Goal: Information Seeking & Learning: Learn about a topic

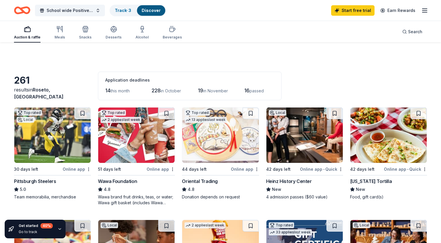
scroll to position [140, 0]
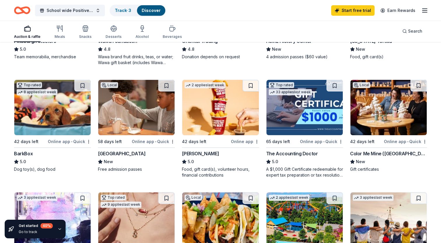
click at [129, 111] on img at bounding box center [136, 107] width 76 height 55
click at [68, 115] on img at bounding box center [52, 107] width 76 height 55
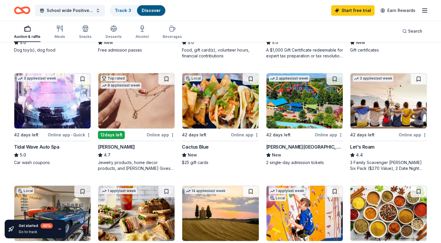
scroll to position [264, 0]
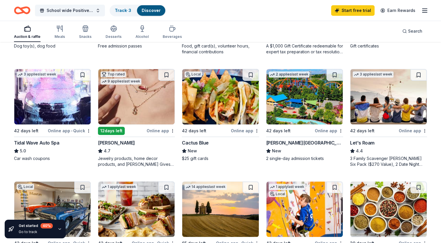
click at [314, 105] on img at bounding box center [305, 96] width 76 height 55
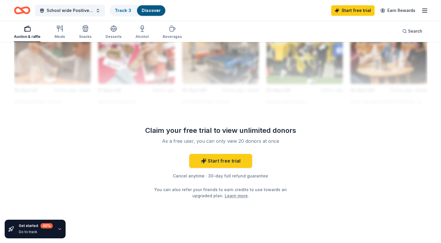
scroll to position [547, 0]
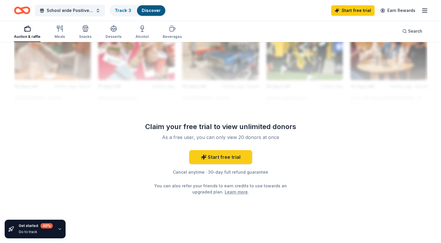
click at [229, 191] on link "Learn more" at bounding box center [236, 192] width 23 height 6
click at [59, 34] on div "Meals" at bounding box center [60, 36] width 10 height 5
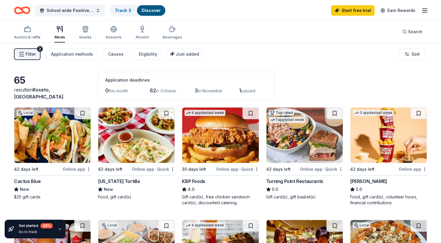
click at [82, 32] on icon "button" at bounding box center [85, 29] width 7 height 7
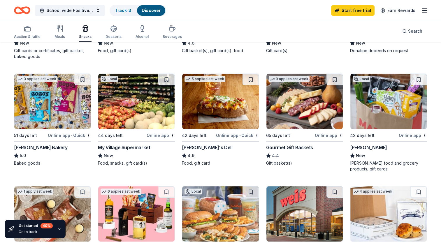
scroll to position [146, 0]
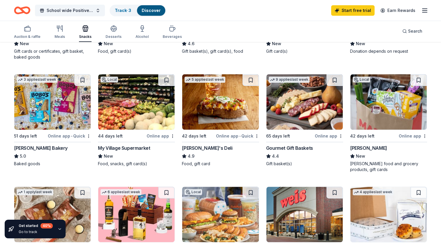
click at [393, 97] on img at bounding box center [389, 101] width 76 height 55
click at [112, 32] on div "Desserts" at bounding box center [114, 32] width 16 height 14
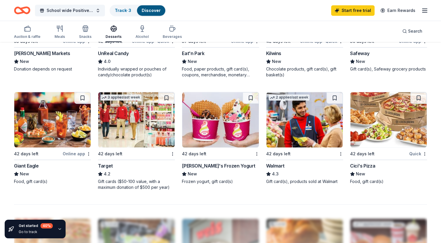
scroll to position [351, 0]
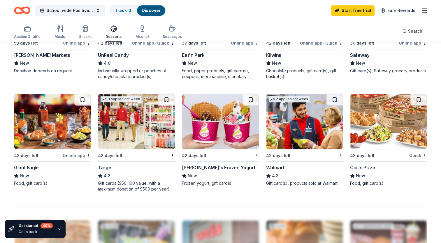
click at [202, 126] on img at bounding box center [220, 121] width 76 height 55
click at [169, 31] on icon "button" at bounding box center [172, 28] width 7 height 7
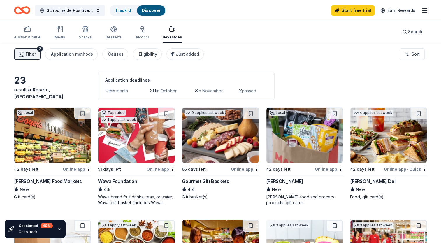
click at [29, 33] on div "Auction & raffle" at bounding box center [27, 33] width 27 height 14
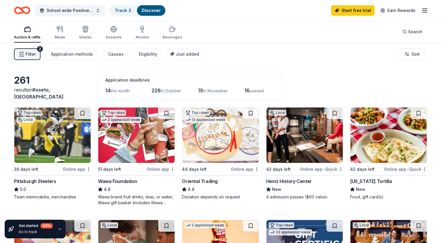
click at [122, 138] on img at bounding box center [136, 135] width 76 height 55
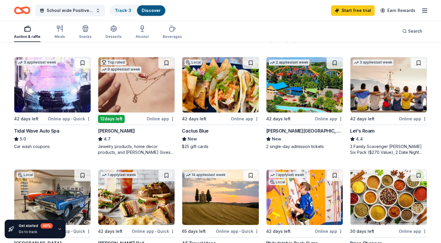
scroll to position [275, 0]
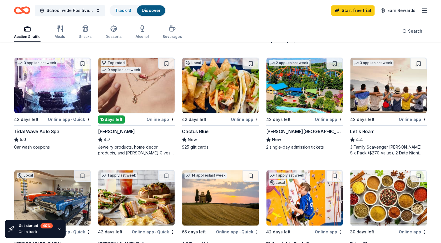
click at [136, 94] on img at bounding box center [136, 85] width 76 height 55
click at [425, 10] on line "button" at bounding box center [425, 10] width 5 height 0
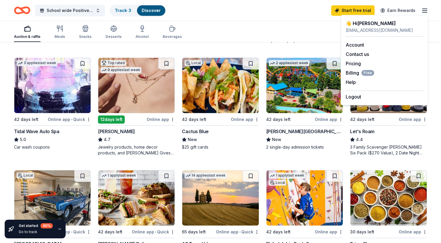
click at [358, 64] on link "Pricing" at bounding box center [353, 64] width 15 height 6
click at [351, 64] on link "Pricing" at bounding box center [353, 64] width 15 height 6
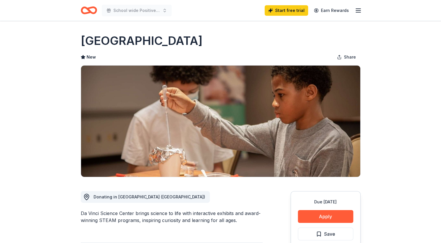
click at [318, 218] on button "Apply" at bounding box center [325, 216] width 55 height 13
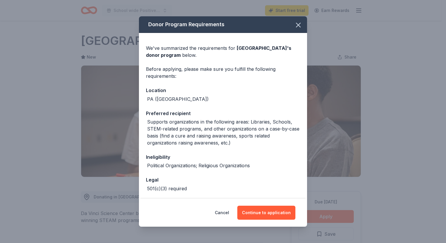
click at [259, 216] on button "Continue to application" at bounding box center [266, 213] width 58 height 14
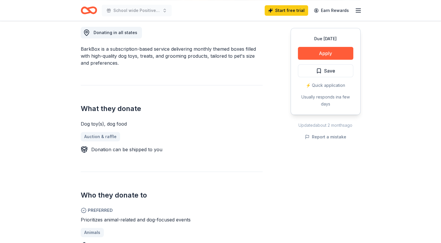
scroll to position [168, 0]
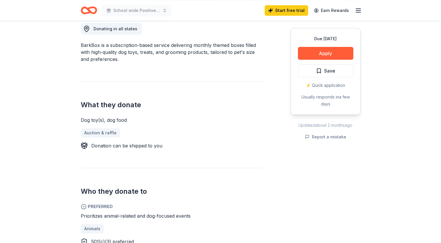
click at [332, 56] on button "Apply" at bounding box center [325, 53] width 55 height 13
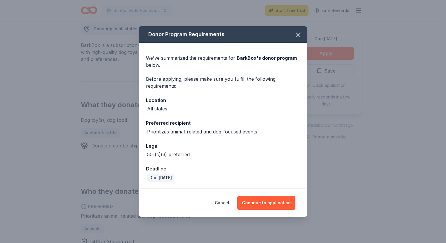
click at [262, 203] on button "Continue to application" at bounding box center [266, 203] width 58 height 14
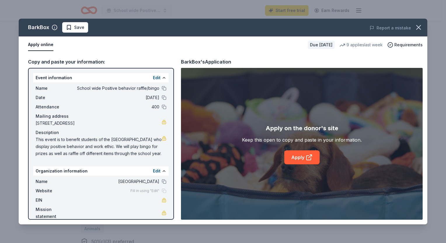
click at [310, 156] on icon at bounding box center [309, 156] width 3 height 3
click at [416, 26] on icon "button" at bounding box center [418, 27] width 8 height 8
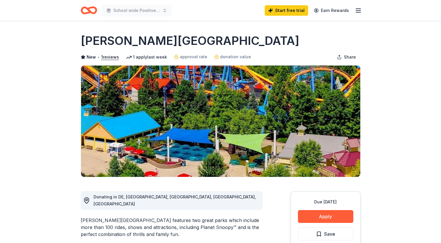
click at [329, 216] on button "Apply" at bounding box center [325, 216] width 55 height 13
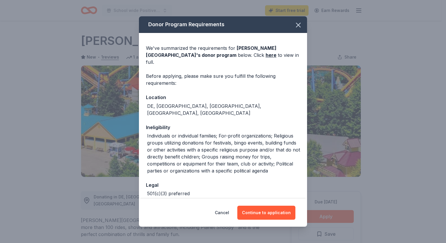
click at [273, 213] on button "Continue to application" at bounding box center [266, 213] width 58 height 14
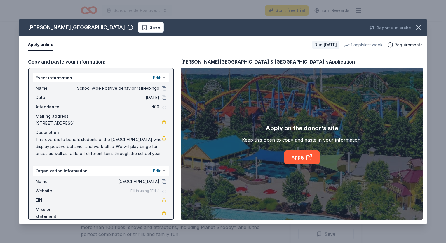
click at [308, 159] on icon at bounding box center [308, 157] width 7 height 7
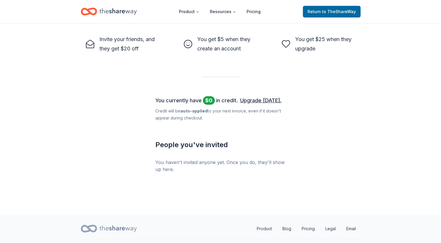
scroll to position [207, 0]
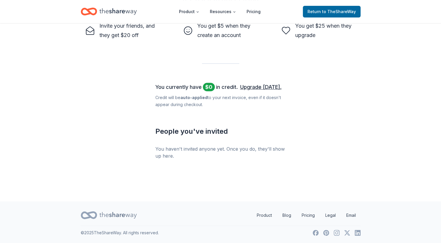
click at [312, 215] on link "Pricing" at bounding box center [308, 216] width 22 height 12
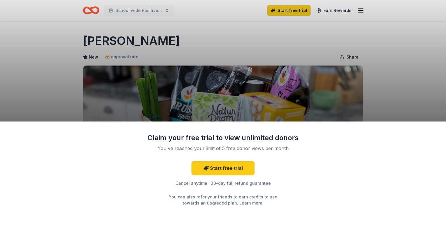
click at [417, 73] on div "Claim your free trial to view unlimited donors You've reached your limit of 5 f…" at bounding box center [223, 121] width 446 height 243
drag, startPoint x: 394, startPoint y: 79, endPoint x: 398, endPoint y: 17, distance: 61.4
click at [398, 17] on div "Claim your free trial to view unlimited donors You've reached your limit of 5 f…" at bounding box center [223, 121] width 446 height 243
click at [47, 77] on div "Claim your free trial to view unlimited donors You've reached your limit of 5 f…" at bounding box center [223, 121] width 446 height 243
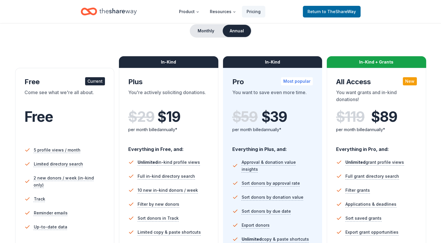
scroll to position [58, 0]
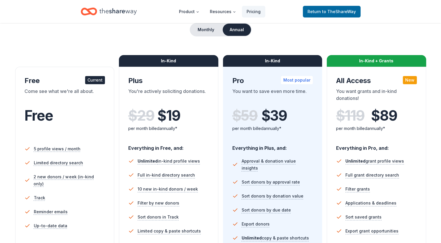
click at [274, 38] on div "Choose the perfect plan for you Monthly Annual Free Current Come see what we're…" at bounding box center [220, 151] width 413 height 309
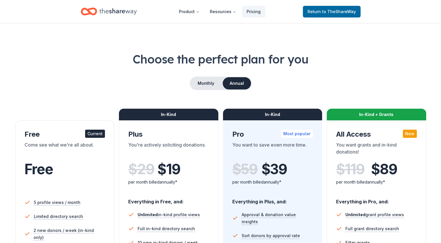
scroll to position [0, 0]
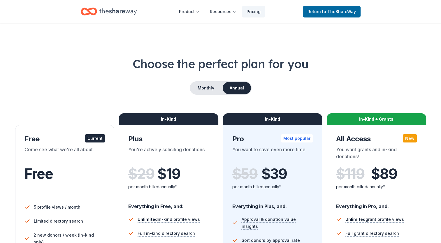
click at [358, 71] on h1 "Choose the perfect plan for you" at bounding box center [220, 64] width 413 height 16
click at [339, 10] on span "to TheShareWay" at bounding box center [339, 11] width 34 height 5
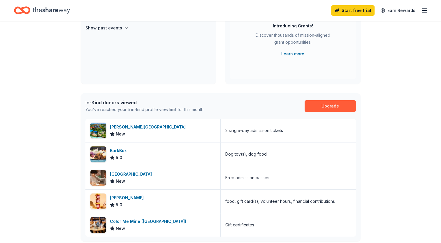
scroll to position [80, 0]
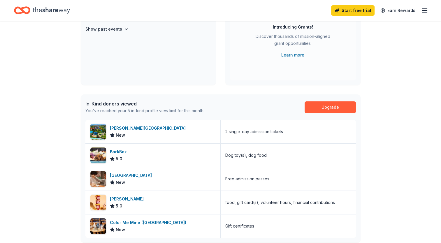
click at [338, 109] on link "Upgrade" at bounding box center [330, 107] width 51 height 12
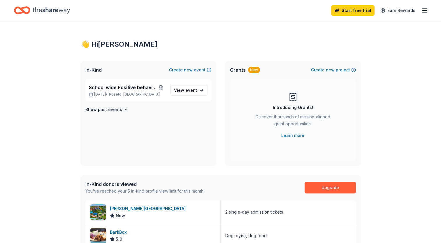
scroll to position [80, 0]
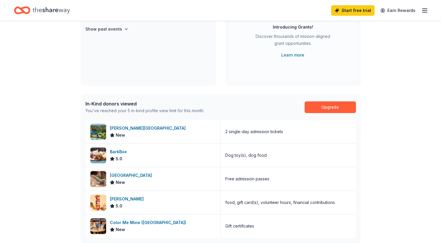
click at [64, 89] on div "👋 Hi [PERSON_NAME] In-Kind Create new event School wide Positive behavior raffl…" at bounding box center [220, 145] width 441 height 409
